Goal: Navigation & Orientation: Find specific page/section

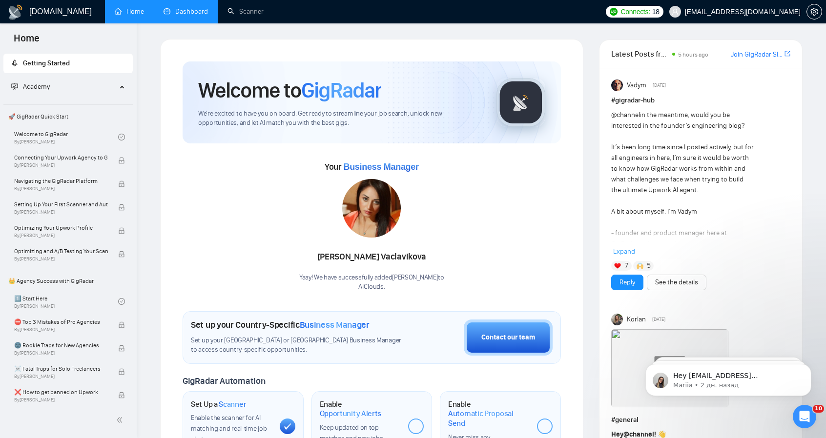
click at [183, 7] on link "Dashboard" at bounding box center [185, 11] width 44 height 8
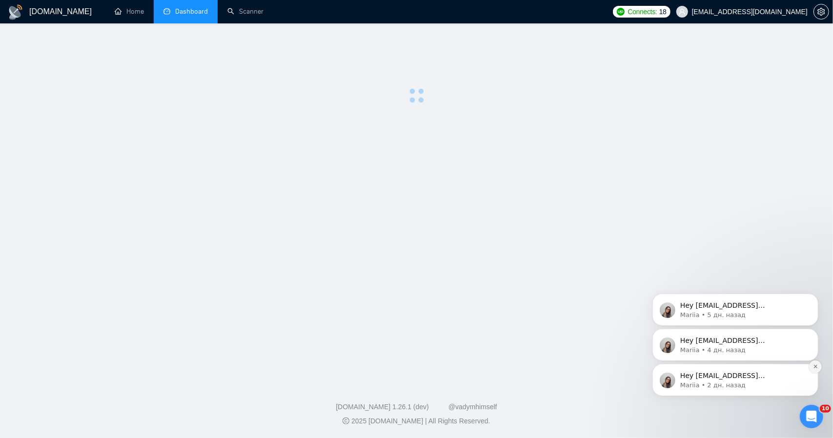
click at [815, 364] on icon "Dismiss notification" at bounding box center [814, 365] width 5 height 5
click at [813, 362] on button "Dismiss notification" at bounding box center [814, 366] width 13 height 13
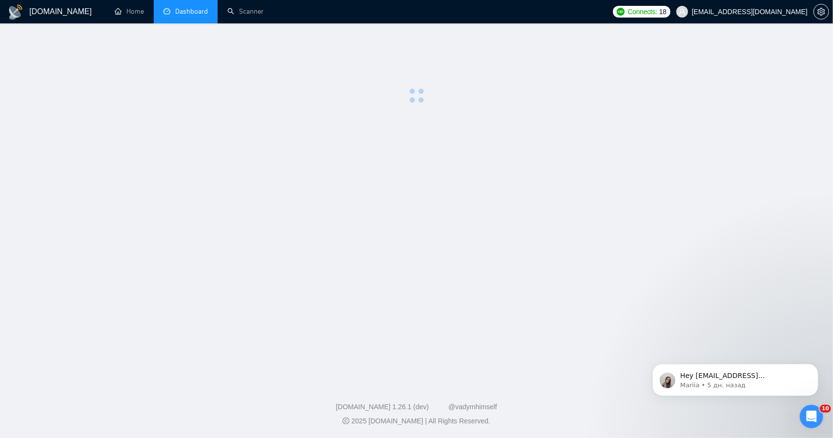
click at [813, 362] on button "Dismiss notification" at bounding box center [815, 367] width 10 height 10
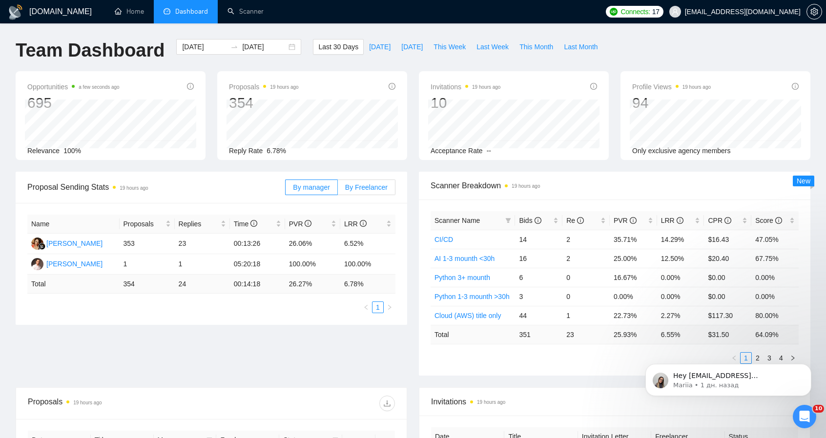
click at [372, 188] on span "By Freelancer" at bounding box center [366, 187] width 42 height 8
click at [338, 190] on input "By Freelancer" at bounding box center [338, 190] width 0 height 0
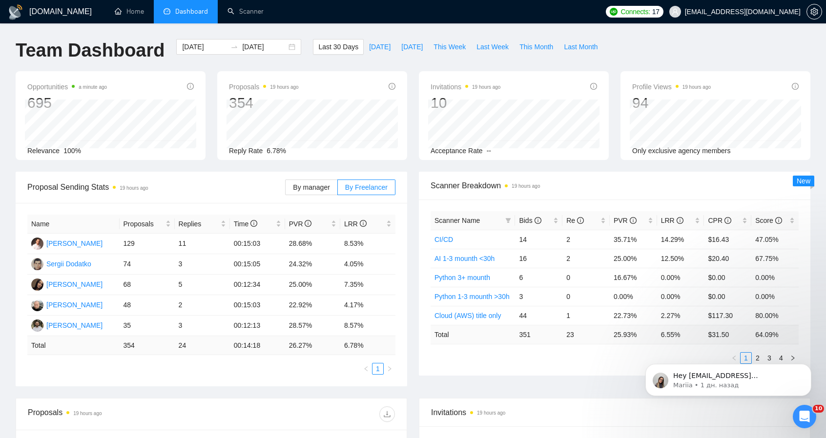
click at [749, 356] on div "Hey [EMAIL_ADDRESS][DOMAIN_NAME], Looks like your Upwork agency AiClouds ran ou…" at bounding box center [728, 335] width 180 height 122
click at [809, 371] on button "Dismiss notification" at bounding box center [808, 367] width 13 height 13
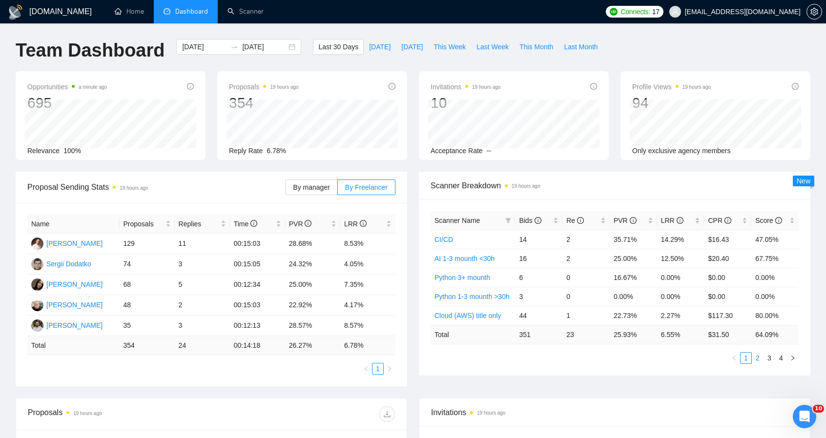
click at [757, 358] on link "2" at bounding box center [757, 358] width 11 height 11
click at [772, 357] on link "3" at bounding box center [769, 358] width 11 height 11
click at [788, 353] on button "button" at bounding box center [792, 358] width 12 height 12
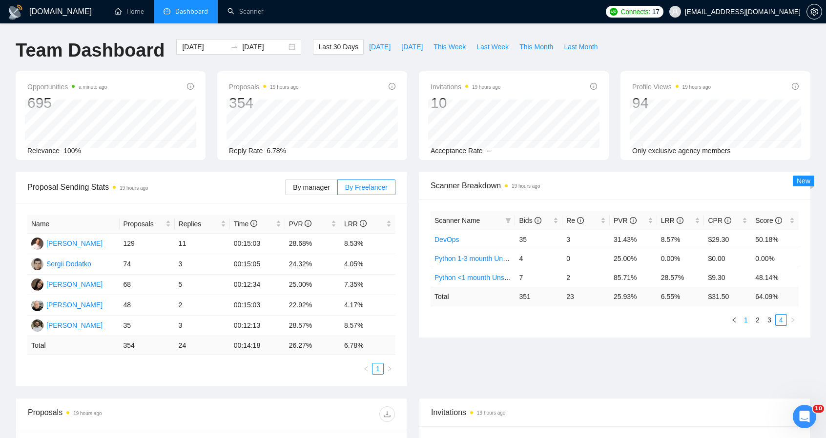
click at [749, 321] on link "1" at bounding box center [745, 320] width 11 height 11
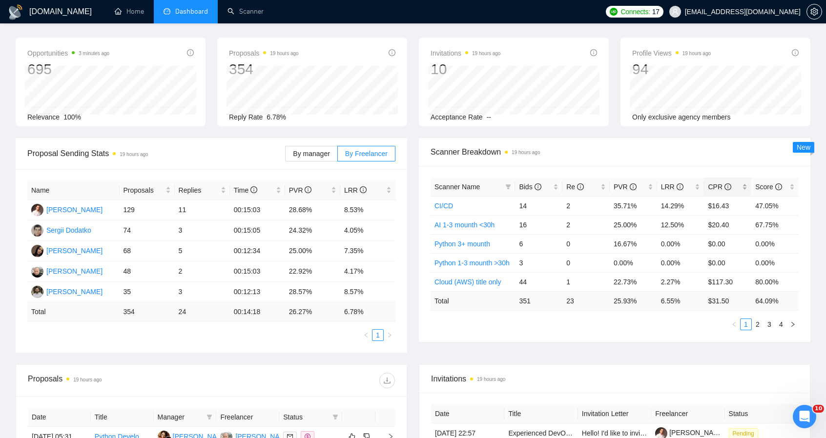
scroll to position [49, 0]
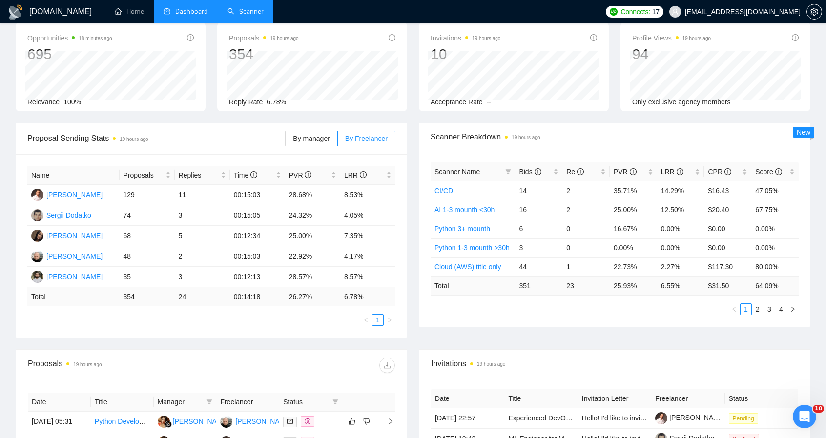
click at [237, 9] on link "Scanner" at bounding box center [245, 11] width 36 height 8
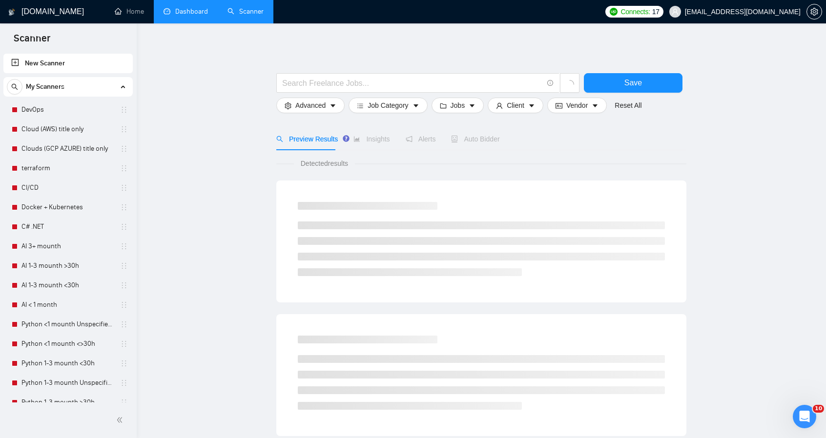
click at [176, 9] on link "Dashboard" at bounding box center [185, 11] width 44 height 8
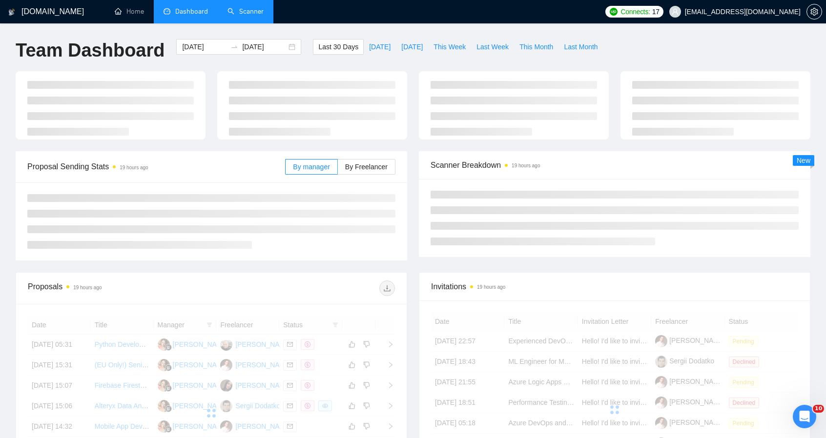
click at [254, 7] on link "Scanner" at bounding box center [245, 11] width 36 height 8
